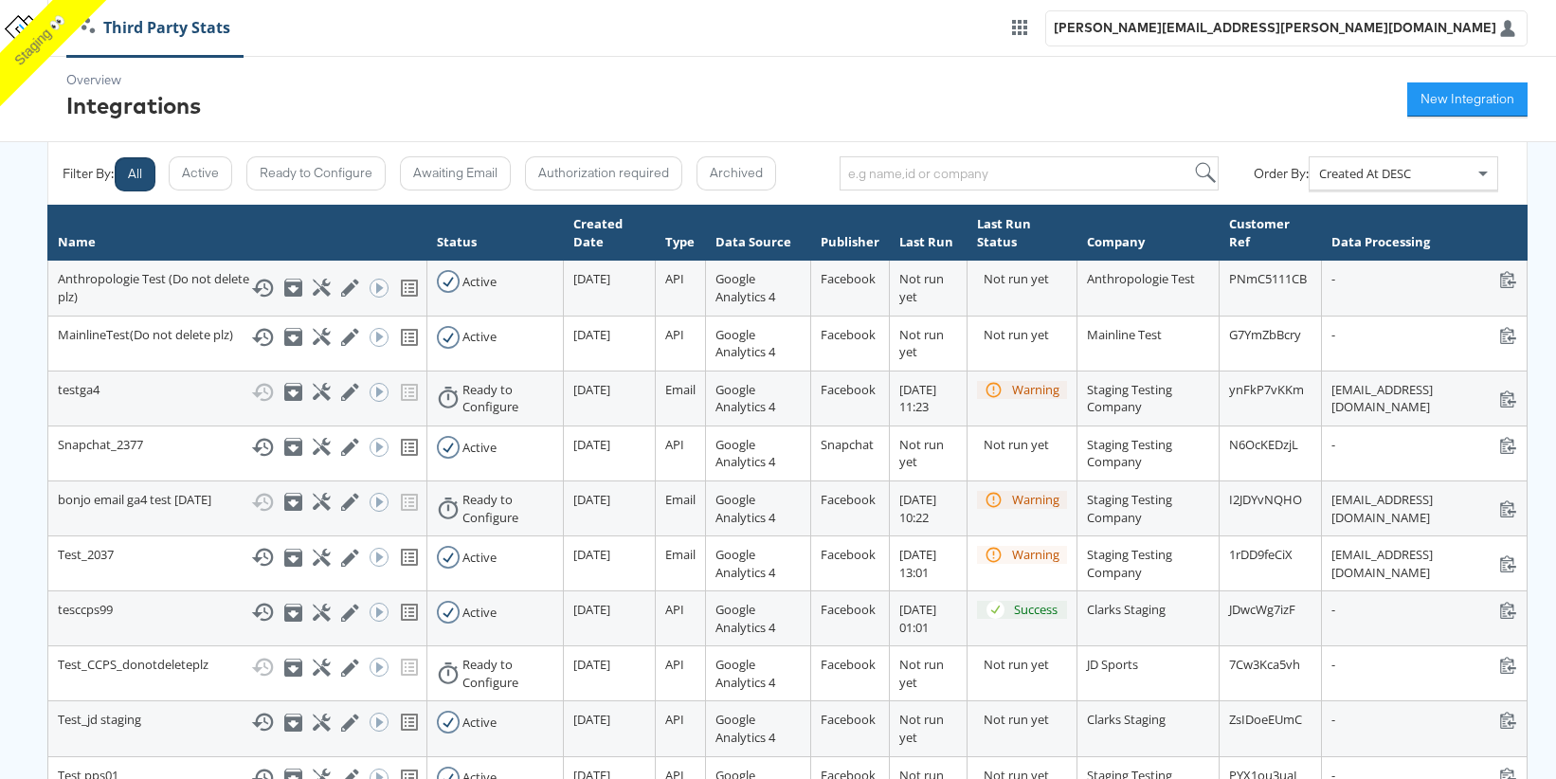
click at [1346, 25] on div "aaron.pinto@kargo.com" at bounding box center [1286, 28] width 482 height 36
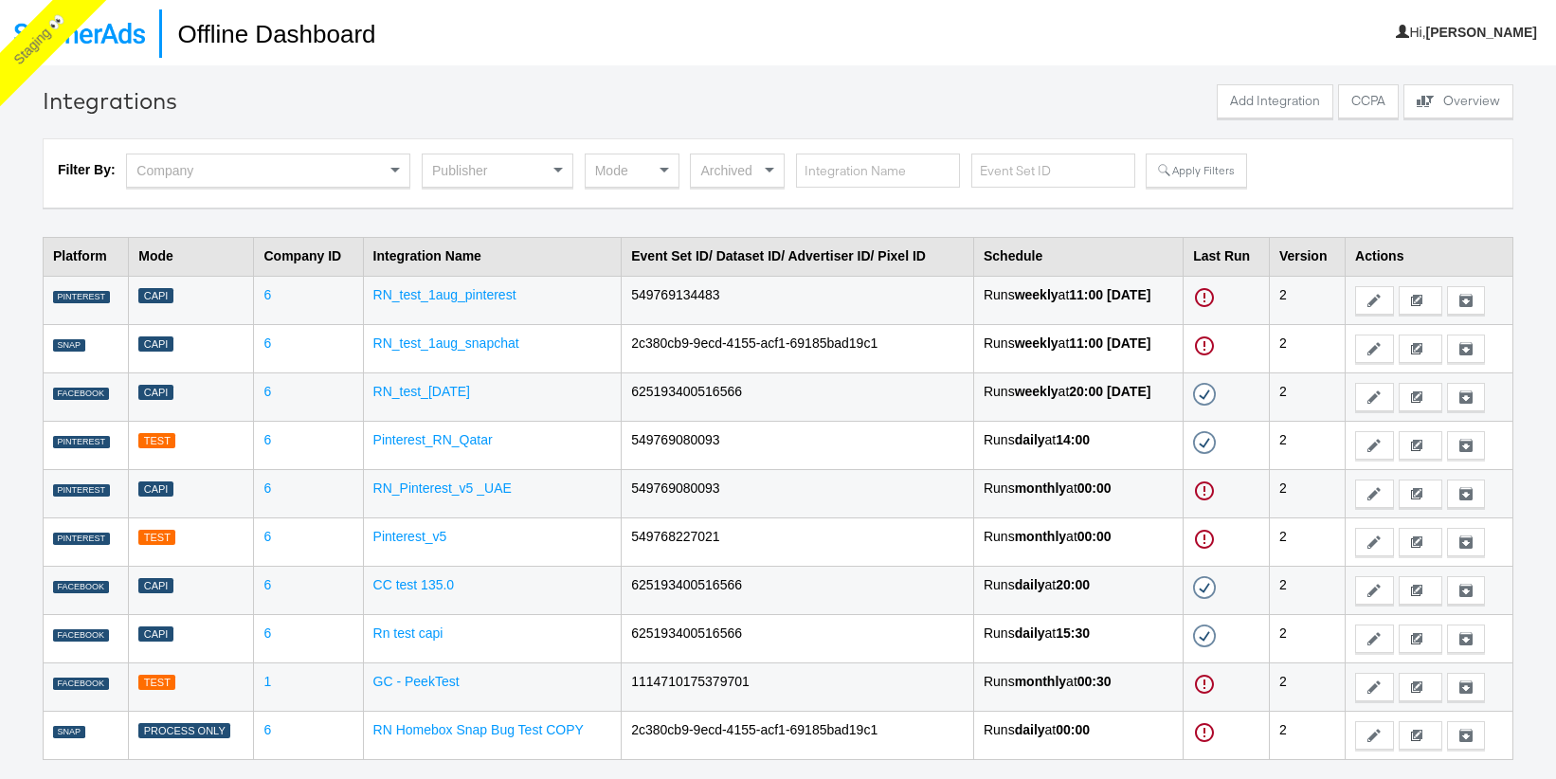
click at [1491, 29] on div "Hi, [PERSON_NAME]" at bounding box center [1466, 26] width 141 height 52
